Goal: Task Accomplishment & Management: Manage account settings

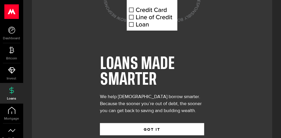
scroll to position [72, 0]
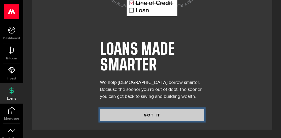
click at [166, 112] on button "GOT IT" at bounding box center [152, 115] width 104 height 12
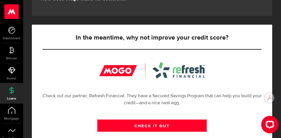
scroll to position [174, 0]
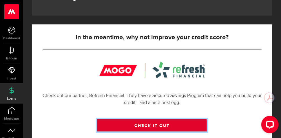
click at [164, 123] on link "CHECK IT OUT" at bounding box center [152, 125] width 110 height 12
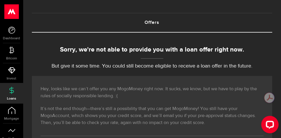
scroll to position [0, 0]
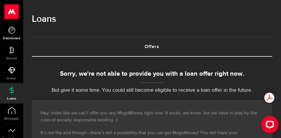
click at [14, 37] on span "Dashboard" at bounding box center [11, 38] width 23 height 3
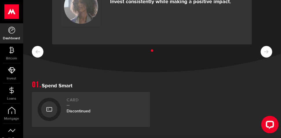
click at [9, 34] on link "Dashboard" at bounding box center [11, 33] width 23 height 20
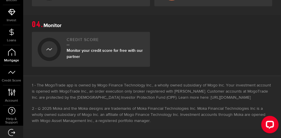
scroll to position [66, 0]
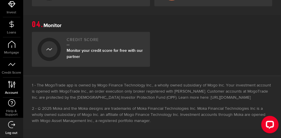
click at [13, 86] on icon at bounding box center [12, 84] width 8 height 7
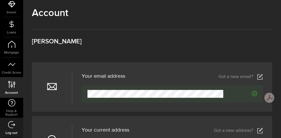
scroll to position [58, 0]
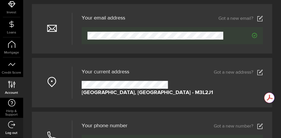
click at [259, 72] on icon at bounding box center [261, 72] width 6 height 6
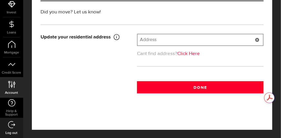
scroll to position [40, 0]
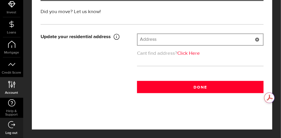
click at [202, 39] on input "text" at bounding box center [201, 39] width 126 height 11
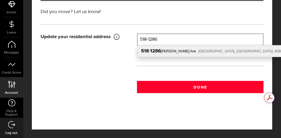
click at [199, 49] on span "North York, ON, M3M 3G4" at bounding box center [245, 51] width 92 height 4
type input "518-1286 Wilson Ave"
type input "1286"
type input "Wilson Ave"
type input "North York"
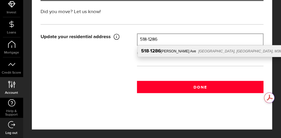
type input "518"
select select "ON"
type input "M3M 3G4"
type input "[GEOGRAPHIC_DATA]"
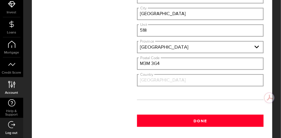
scroll to position [156, 0]
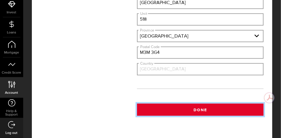
click at [200, 109] on button "Done" at bounding box center [200, 109] width 127 height 12
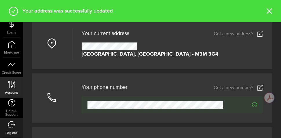
scroll to position [116, 0]
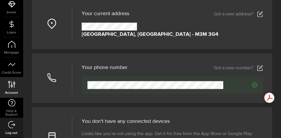
click at [260, 69] on icon at bounding box center [261, 68] width 6 height 6
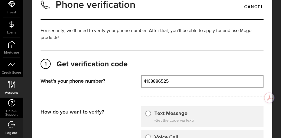
scroll to position [29, 0]
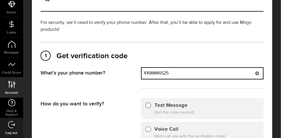
drag, startPoint x: 184, startPoint y: 75, endPoint x: 155, endPoint y: 78, distance: 29.8
click at [155, 78] on div "That doesn't look like a valid phone number. Try again? 4168886525 (000) 000-00…" at bounding box center [202, 73] width 123 height 12
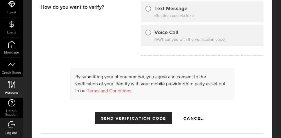
scroll to position [127, 0]
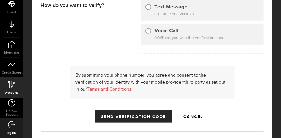
type input "4166065458"
click at [147, 7] on input "Text Message" at bounding box center [149, 6] width 6 height 6
radio input "true"
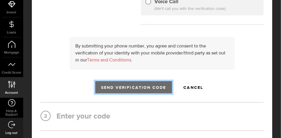
click at [142, 89] on button "Send Verification Code" at bounding box center [133, 87] width 77 height 12
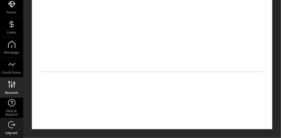
scroll to position [140, 0]
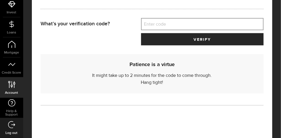
click at [172, 23] on label "Enter code" at bounding box center [202, 24] width 123 height 12
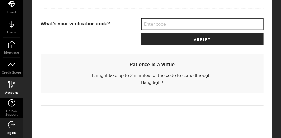
click at [172, 23] on input "Enter code" at bounding box center [202, 24] width 123 height 12
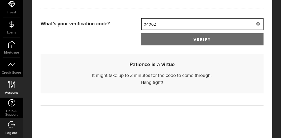
type input "04062"
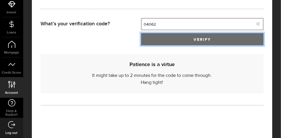
click at [207, 38] on span "verify" at bounding box center [202, 39] width 17 height 4
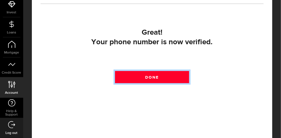
click at [161, 79] on link "Done" at bounding box center [152, 77] width 75 height 12
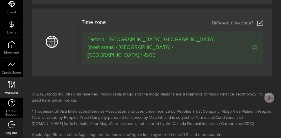
scroll to position [238, 0]
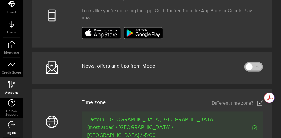
click at [257, 66] on link at bounding box center [254, 66] width 19 height 9
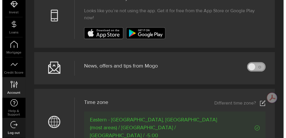
scroll to position [235, 0]
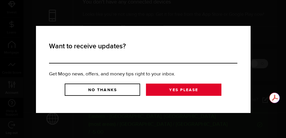
click at [190, 88] on link "Yes Please" at bounding box center [183, 89] width 75 height 12
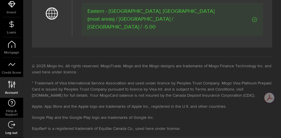
scroll to position [355, 0]
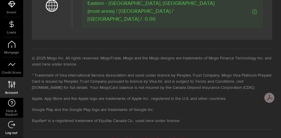
click at [174, 137] on link "Terms & Conditions" at bounding box center [174, 139] width 35 height 4
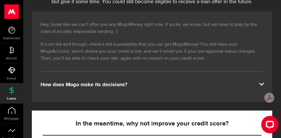
scroll to position [116, 0]
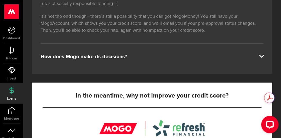
click at [262, 55] on span at bounding box center [261, 55] width 5 height 5
click at [261, 55] on span at bounding box center [261, 55] width 5 height 5
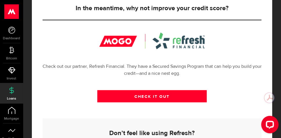
click at [109, 37] on div at bounding box center [153, 40] width 106 height 17
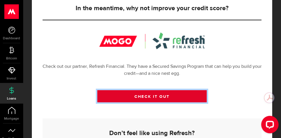
click at [162, 93] on link "CHECK IT OUT" at bounding box center [152, 96] width 110 height 12
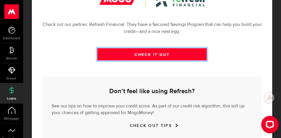
scroll to position [285, 0]
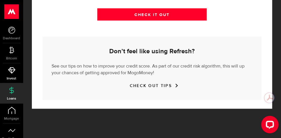
click at [14, 75] on link "Invest" at bounding box center [11, 73] width 23 height 20
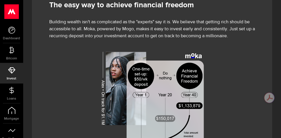
scroll to position [10, 0]
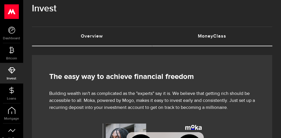
click at [214, 38] on link "MoneyClass (requires attention)" at bounding box center [212, 36] width 120 height 19
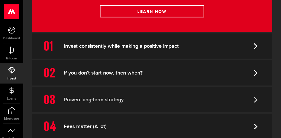
scroll to position [203, 0]
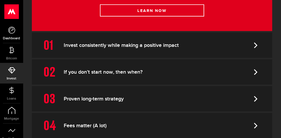
click at [15, 37] on span "Dashboard" at bounding box center [11, 38] width 23 height 3
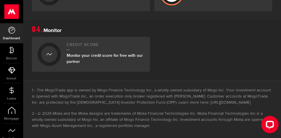
scroll to position [339, 0]
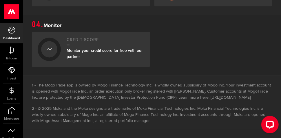
click at [104, 48] on div "Monitor your credit score for free with our partner" at bounding box center [106, 54] width 78 height 12
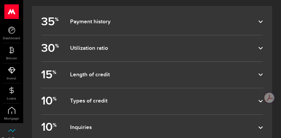
scroll to position [261, 0]
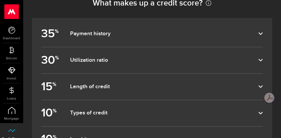
click at [190, 64] on label "30 % Utilization ratio" at bounding box center [152, 60] width 222 height 26
click at [0, 0] on input "30 % Utilization ratio" at bounding box center [0, 0] width 0 height 0
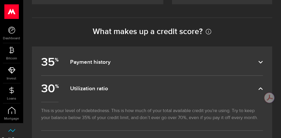
scroll to position [232, 0]
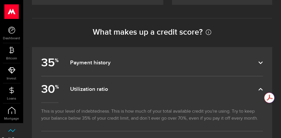
click at [259, 87] on dfn "Utilization ratio" at bounding box center [164, 89] width 189 height 7
click at [0, 0] on input "30 % Utilization ratio" at bounding box center [0, 0] width 0 height 0
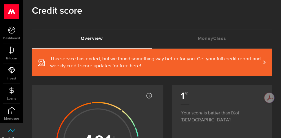
scroll to position [0, 0]
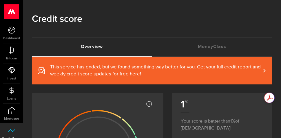
click at [247, 68] on span "This service has ended, but we found something way better for you. Get your ful…" at bounding box center [155, 71] width 211 height 14
click at [10, 33] on icon at bounding box center [11, 29] width 7 height 7
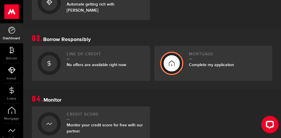
scroll to position [290, 0]
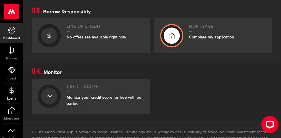
click at [14, 97] on span "Loans" at bounding box center [11, 98] width 23 height 3
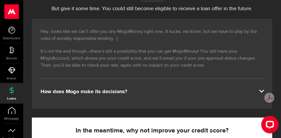
scroll to position [87, 0]
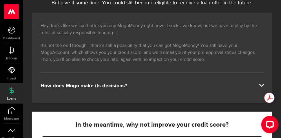
click at [249, 88] on div "How does Mogo make its decisions?" at bounding box center [152, 85] width 223 height 7
click at [261, 84] on span at bounding box center [261, 84] width 5 height 5
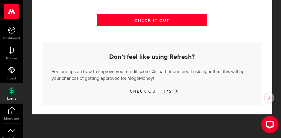
scroll to position [285, 0]
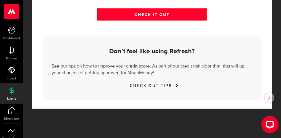
click at [163, 86] on link "CHECK OUT TIPS" at bounding box center [152, 85] width 45 height 5
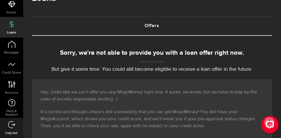
scroll to position [29, 0]
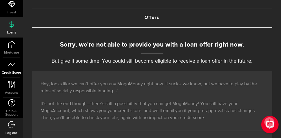
click at [14, 64] on icon at bounding box center [11, 64] width 7 height 7
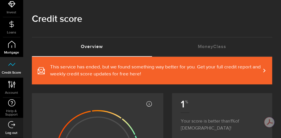
click at [8, 45] on icon at bounding box center [11, 44] width 7 height 7
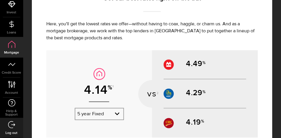
scroll to position [290, 0]
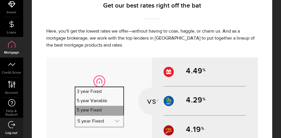
click at [117, 118] on icon "expand select" at bounding box center [117, 120] width 5 height 5
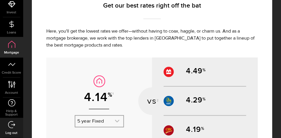
click at [117, 118] on icon "expand select" at bounding box center [117, 120] width 5 height 5
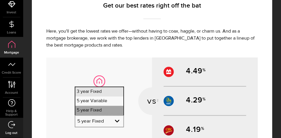
click at [101, 92] on li "3 year Fixed" at bounding box center [99, 91] width 48 height 9
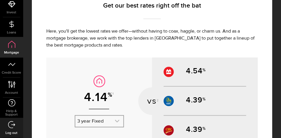
click at [115, 120] on icon "expand select" at bounding box center [117, 120] width 5 height 5
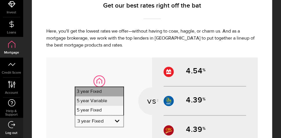
click at [92, 99] on li "5 year Variable" at bounding box center [99, 100] width 48 height 9
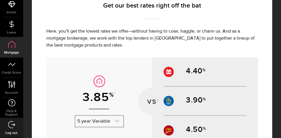
click at [114, 116] on link "expand select" at bounding box center [99, 120] width 48 height 11
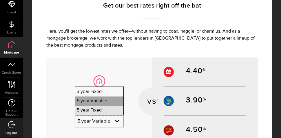
click at [99, 108] on li "5 year Fixed" at bounding box center [99, 110] width 48 height 9
select select "3knYdhfXw4iYoq2m0WGQES"
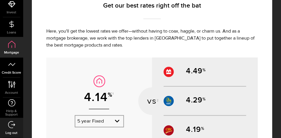
click at [16, 72] on span "Credit Score" at bounding box center [11, 72] width 23 height 3
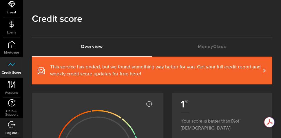
click at [10, 8] on link "Invest" at bounding box center [11, 7] width 23 height 20
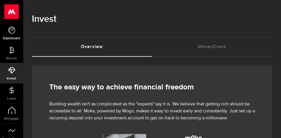
click at [10, 32] on icon at bounding box center [11, 29] width 7 height 7
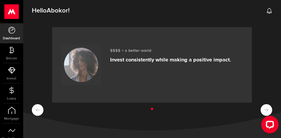
click at [149, 69] on div "$$$$ + a better world Invest consistently while making a positive impact." at bounding box center [170, 64] width 121 height 41
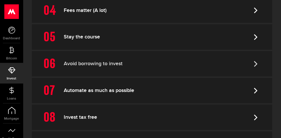
scroll to position [319, 0]
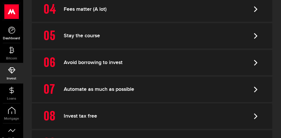
click at [7, 28] on link "Dashboard" at bounding box center [11, 33] width 23 height 20
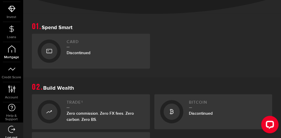
scroll to position [66, 0]
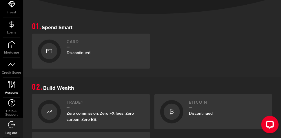
click at [15, 88] on link "Account Compte" at bounding box center [11, 87] width 23 height 20
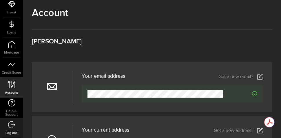
click at [261, 79] on icon at bounding box center [261, 77] width 6 height 6
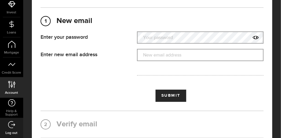
scroll to position [29, 0]
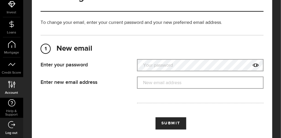
click at [199, 69] on label "Your password" at bounding box center [200, 65] width 127 height 12
click at [157, 83] on label "New email address" at bounding box center [200, 83] width 127 height 12
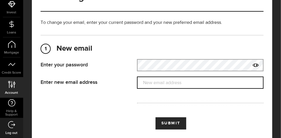
click at [157, 83] on input "New email address" at bounding box center [200, 82] width 127 height 12
type input "Awed2036@gmail.com"
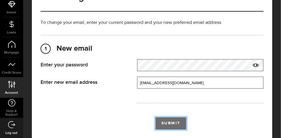
click at [173, 121] on span "Submit" at bounding box center [171, 123] width 19 height 4
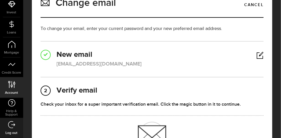
scroll to position [0, 0]
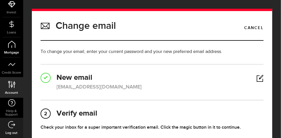
click at [8, 42] on icon at bounding box center [11, 44] width 7 height 7
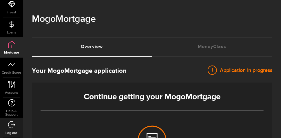
select select "3knYdhfXw4iYoq2m0WGQES"
click at [14, 85] on use at bounding box center [11, 84] width 7 height 7
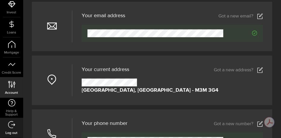
scroll to position [58, 0]
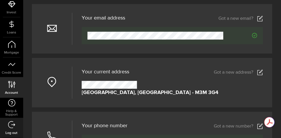
click at [262, 18] on use at bounding box center [260, 19] width 5 height 6
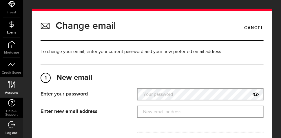
click at [9, 22] on icon at bounding box center [11, 24] width 7 height 7
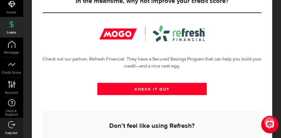
scroll to position [203, 0]
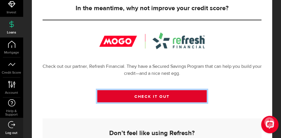
click at [157, 93] on link "CHECK IT OUT" at bounding box center [152, 96] width 110 height 12
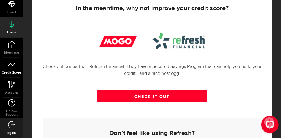
click at [14, 71] on span "Credit Score" at bounding box center [11, 72] width 23 height 3
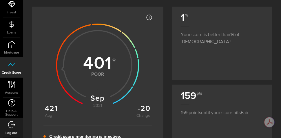
scroll to position [87, 0]
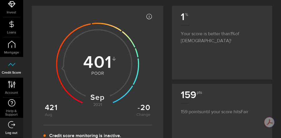
click at [94, 71] on use at bounding box center [97, 63] width 83 height 83
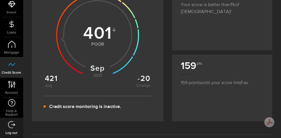
scroll to position [29, 0]
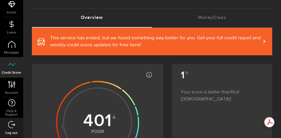
click at [263, 41] on span at bounding box center [261, 41] width 3 height 6
click at [16, 87] on link "Account Compte" at bounding box center [11, 87] width 23 height 20
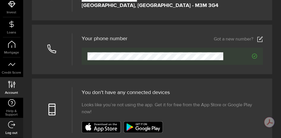
scroll to position [145, 0]
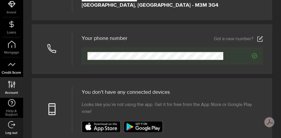
click at [12, 69] on link "Credit Score" at bounding box center [11, 67] width 23 height 20
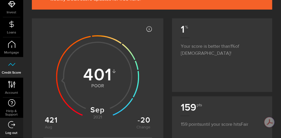
scroll to position [58, 0]
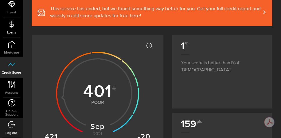
click at [10, 33] on span "Loans" at bounding box center [11, 32] width 23 height 3
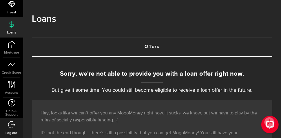
click at [10, 11] on span "Invest" at bounding box center [11, 12] width 23 height 3
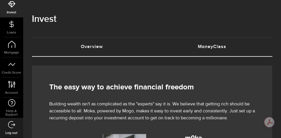
click at [219, 48] on link "MoneyClass (requires attention)" at bounding box center [212, 46] width 120 height 19
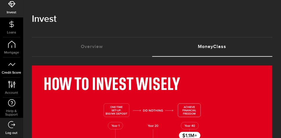
click at [13, 73] on span "Credit Score" at bounding box center [11, 72] width 23 height 3
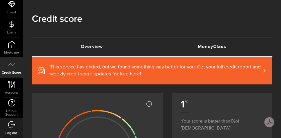
click at [222, 47] on link "MoneyClass (requires attention)" at bounding box center [212, 46] width 120 height 19
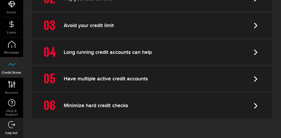
scroll to position [302, 0]
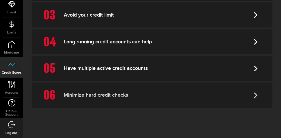
click at [201, 95] on link "Minimize hard credit checks" at bounding box center [152, 94] width 241 height 25
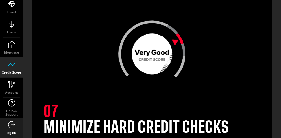
scroll to position [46, 0]
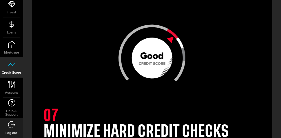
click at [161, 66] on icon at bounding box center [152, 57] width 41 height 41
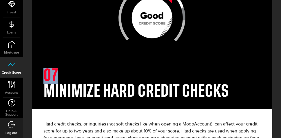
scroll to position [133, 0]
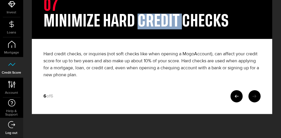
scroll to position [162, 0]
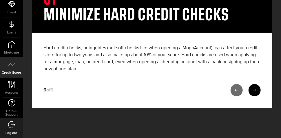
click at [238, 88] on icon at bounding box center [237, 90] width 4 height 4
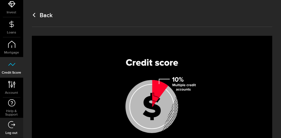
click at [173, 81] on icon at bounding box center [152, 95] width 104 height 96
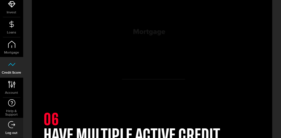
scroll to position [58, 0]
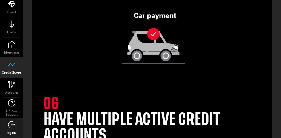
click at [157, 39] on icon at bounding box center [160, 38] width 10 height 9
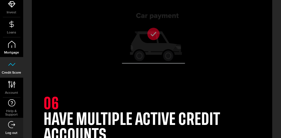
click at [12, 48] on link "Mortgage" at bounding box center [11, 47] width 23 height 20
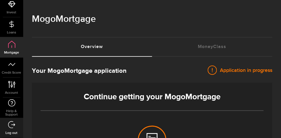
select select "3knYdhfXw4iYoq2m0WGQES"
click at [225, 72] on span "Application in progress" at bounding box center [244, 70] width 55 height 7
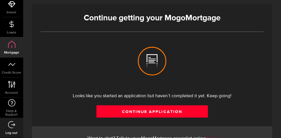
scroll to position [87, 0]
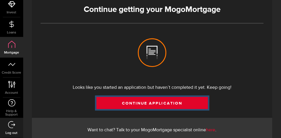
click at [146, 100] on link "Continue Application" at bounding box center [153, 103] width 112 height 12
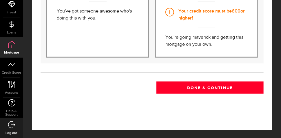
scroll to position [34, 0]
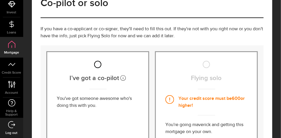
click at [97, 64] on input "I’ve got a co‑pilot" at bounding box center [97, 64] width 7 height 7
radio input "true"
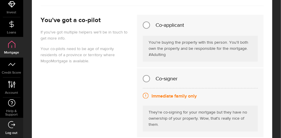
scroll to position [179, 0]
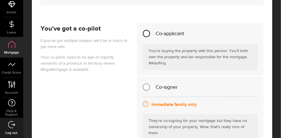
click at [148, 34] on input "Co‑applicant" at bounding box center [146, 33] width 7 height 7
radio input "true"
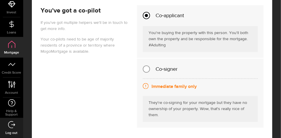
scroll to position [168, 0]
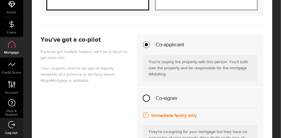
click at [144, 98] on input "Co‑signer" at bounding box center [146, 97] width 7 height 7
radio input "true"
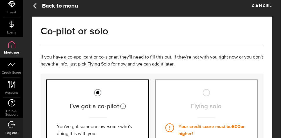
scroll to position [0, 0]
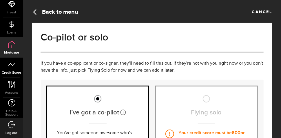
click at [14, 69] on link "Credit Score" at bounding box center [11, 67] width 23 height 20
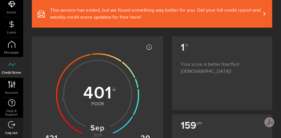
scroll to position [58, 0]
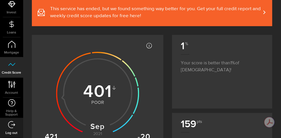
click at [95, 94] on use at bounding box center [97, 92] width 83 height 83
drag, startPoint x: 95, startPoint y: 94, endPoint x: 98, endPoint y: 91, distance: 4.5
click at [95, 93] on use at bounding box center [97, 92] width 83 height 83
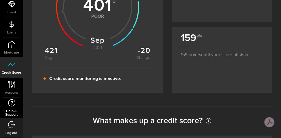
scroll to position [145, 0]
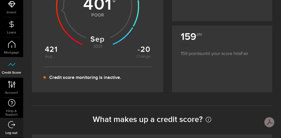
click at [15, 123] on link "Log out" at bounding box center [11, 128] width 23 height 20
drag, startPoint x: 12, startPoint y: 123, endPoint x: 257, endPoint y: 60, distance: 253.5
click at [12, 123] on icon at bounding box center [11, 124] width 7 height 7
click at [11, 127] on icon at bounding box center [11, 124] width 7 height 7
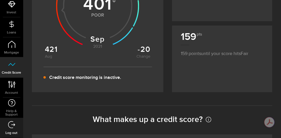
click at [0, 0] on input "35 % Payment history" at bounding box center [0, 0] width 0 height 0
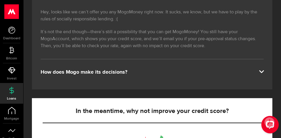
scroll to position [116, 0]
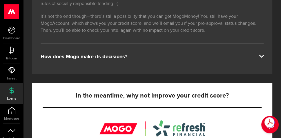
click at [263, 55] on span at bounding box center [261, 55] width 5 height 5
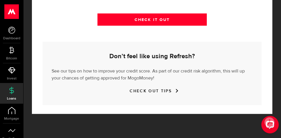
scroll to position [285, 0]
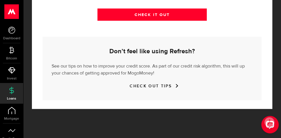
click at [164, 83] on div "CHECK OUT TIPS" at bounding box center [152, 85] width 201 height 7
click at [174, 84] on link "CHECK OUT TIPS" at bounding box center [152, 85] width 45 height 5
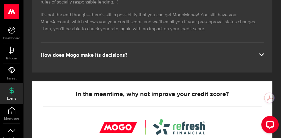
scroll to position [174, 0]
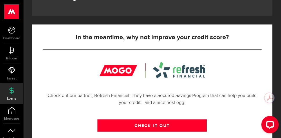
click at [108, 70] on div at bounding box center [153, 70] width 106 height 17
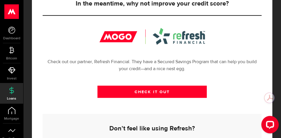
scroll to position [285, 0]
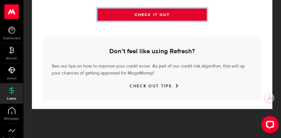
click at [144, 17] on link "CHECK IT OUT" at bounding box center [152, 14] width 110 height 12
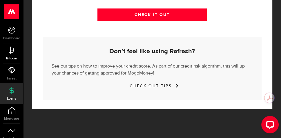
click at [10, 49] on icon at bounding box center [11, 49] width 7 height 7
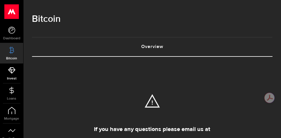
click at [16, 73] on link "Invest" at bounding box center [11, 73] width 23 height 20
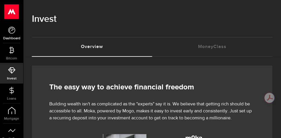
click at [14, 35] on link "Dashboard" at bounding box center [11, 33] width 23 height 20
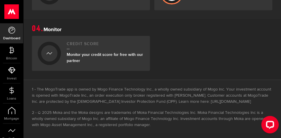
scroll to position [339, 0]
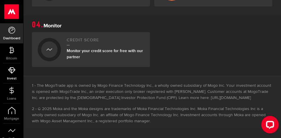
click at [14, 72] on icon at bounding box center [11, 69] width 7 height 7
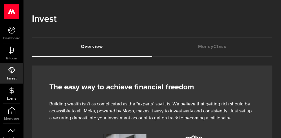
click at [9, 94] on link "Loans" at bounding box center [11, 93] width 23 height 20
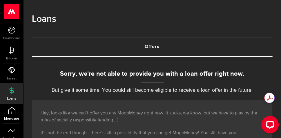
click at [11, 118] on span "Mortgage" at bounding box center [11, 118] width 23 height 3
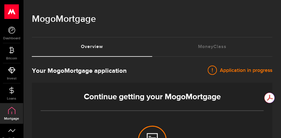
select select "3knYdhfXw4iYoq2m0WGQES"
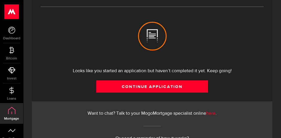
scroll to position [116, 0]
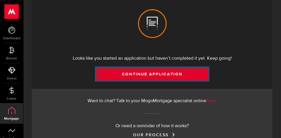
click at [156, 73] on link "Continue Application" at bounding box center [152, 74] width 112 height 12
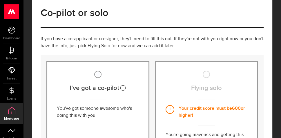
scroll to position [58, 0]
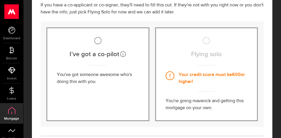
click at [168, 77] on icon at bounding box center [170, 75] width 9 height 9
click at [193, 75] on span "Your credit score must be 600 or higher!" at bounding box center [213, 78] width 69 height 14
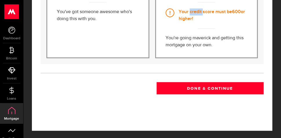
scroll to position [121, 0]
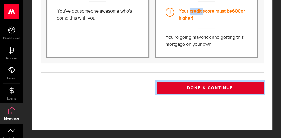
click at [195, 87] on button "Done & Continue" at bounding box center [210, 87] width 107 height 12
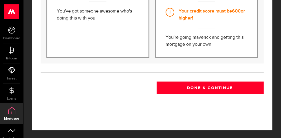
click at [173, 10] on icon at bounding box center [170, 12] width 9 height 9
click at [9, 92] on icon at bounding box center [11, 89] width 7 height 7
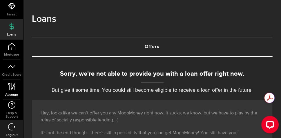
scroll to position [66, 0]
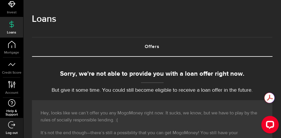
click at [10, 105] on use at bounding box center [11, 102] width 7 height 7
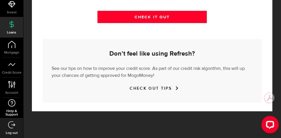
scroll to position [285, 0]
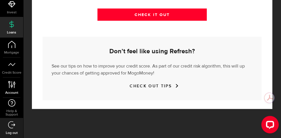
click at [10, 88] on link "Account Compte" at bounding box center [11, 87] width 23 height 20
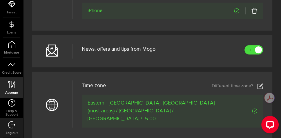
scroll to position [290, 0]
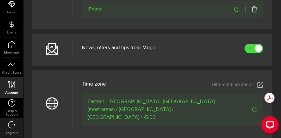
click at [258, 86] on icon at bounding box center [260, 85] width 6 height 6
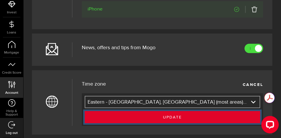
click at [172, 120] on span "submit" at bounding box center [172, 117] width 9 height 9
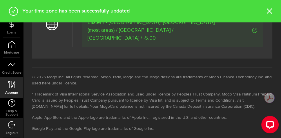
scroll to position [388, 0]
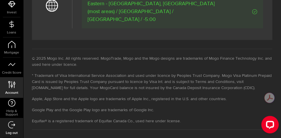
click at [129, 137] on link "Privacy & Security Policy" at bounding box center [134, 139] width 44 height 4
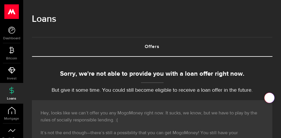
drag, startPoint x: 0, startPoint y: 0, endPoint x: 18, endPoint y: 109, distance: 110.2
click at [12, 114] on link "Mortgage" at bounding box center [11, 113] width 23 height 20
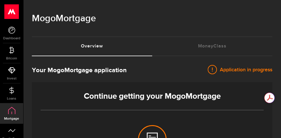
select select "3knYdhfXw4iYoq2m0WGQES"
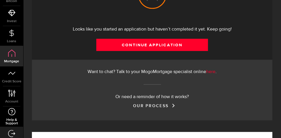
scroll to position [58, 0]
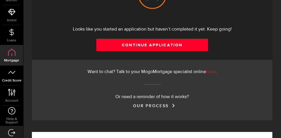
click at [9, 73] on icon at bounding box center [11, 71] width 7 height 7
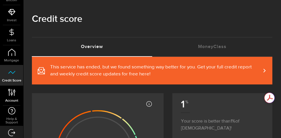
click at [14, 97] on link "Account Compte" at bounding box center [11, 95] width 23 height 20
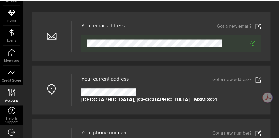
scroll to position [58, 0]
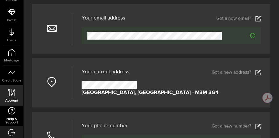
click at [14, 119] on span "Help & Support" at bounding box center [11, 120] width 23 height 7
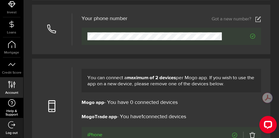
scroll to position [174, 0]
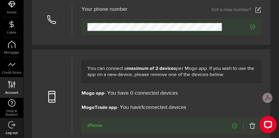
drag, startPoint x: 15, startPoint y: 124, endPoint x: 11, endPoint y: 130, distance: 7.1
click at [15, 124] on icon at bounding box center [11, 124] width 7 height 7
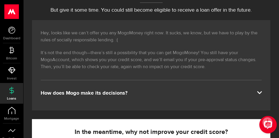
scroll to position [87, 0]
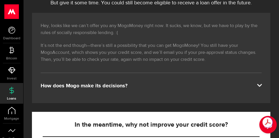
click at [259, 87] on div "How does Mogo make its decisions?" at bounding box center [151, 85] width 221 height 7
click at [259, 85] on span at bounding box center [259, 84] width 5 height 5
click at [108, 84] on div "How does Mogo make its decisions?" at bounding box center [151, 85] width 221 height 7
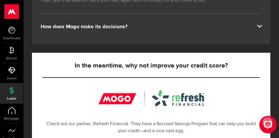
scroll to position [145, 0]
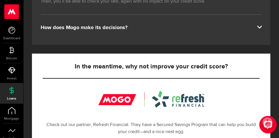
click at [97, 26] on div "How does Mogo make its decisions?" at bounding box center [151, 27] width 221 height 7
click at [259, 28] on span at bounding box center [259, 26] width 5 height 5
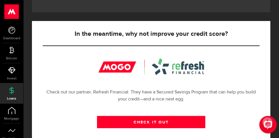
scroll to position [232, 0]
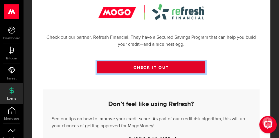
click at [158, 66] on link "CHECK IT OUT" at bounding box center [151, 67] width 109 height 12
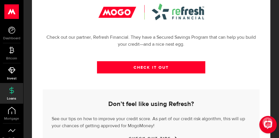
click at [15, 76] on link "Invest" at bounding box center [11, 73] width 23 height 20
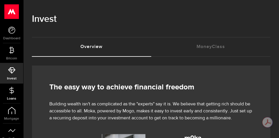
click at [13, 92] on use at bounding box center [11, 89] width 4 height 7
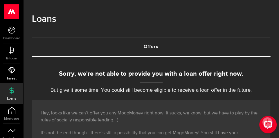
click at [10, 69] on icon at bounding box center [11, 69] width 7 height 7
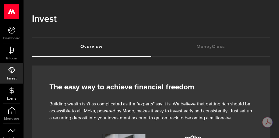
click at [10, 94] on link "Loans" at bounding box center [11, 93] width 23 height 20
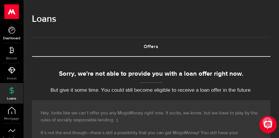
click at [8, 32] on icon at bounding box center [11, 29] width 7 height 7
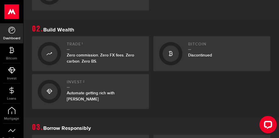
scroll to position [261, 0]
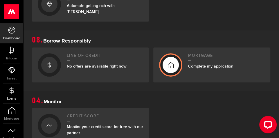
click at [7, 95] on link "Loans" at bounding box center [11, 93] width 23 height 20
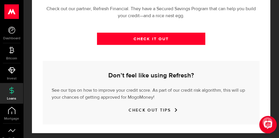
scroll to position [285, 0]
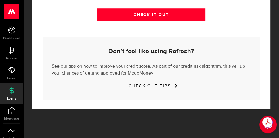
click at [165, 84] on link "CHECK OUT TIPS" at bounding box center [151, 85] width 45 height 5
